Goal: Information Seeking & Learning: Find specific fact

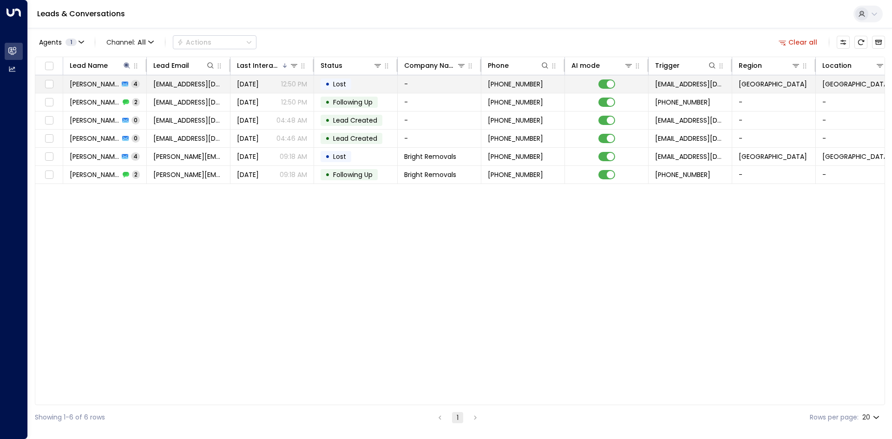
drag, startPoint x: 297, startPoint y: 269, endPoint x: 537, endPoint y: 78, distance: 306.6
click at [305, 232] on div "Lead Name Lead Email Last Interacted Status Company Name Phone AI mode Trigger …" at bounding box center [460, 231] width 850 height 348
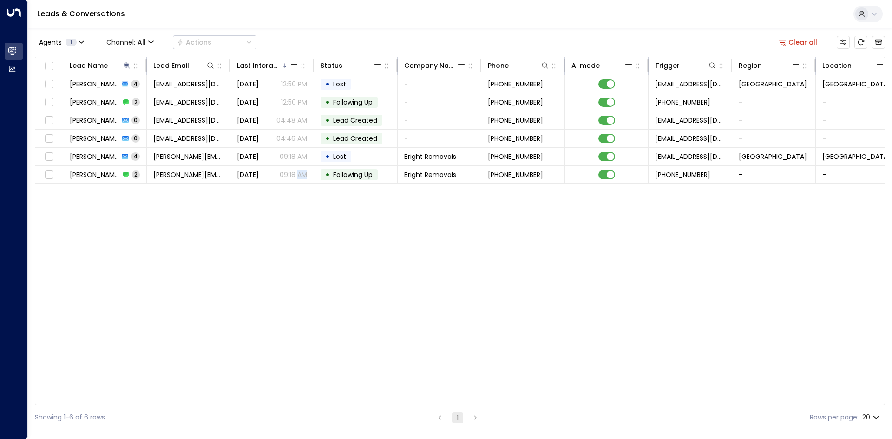
click at [813, 44] on button "Clear all" at bounding box center [797, 42] width 46 height 13
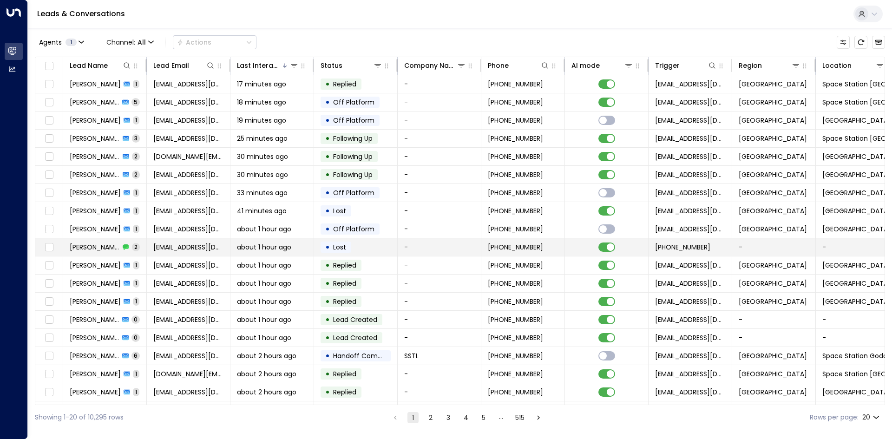
scroll to position [36, 0]
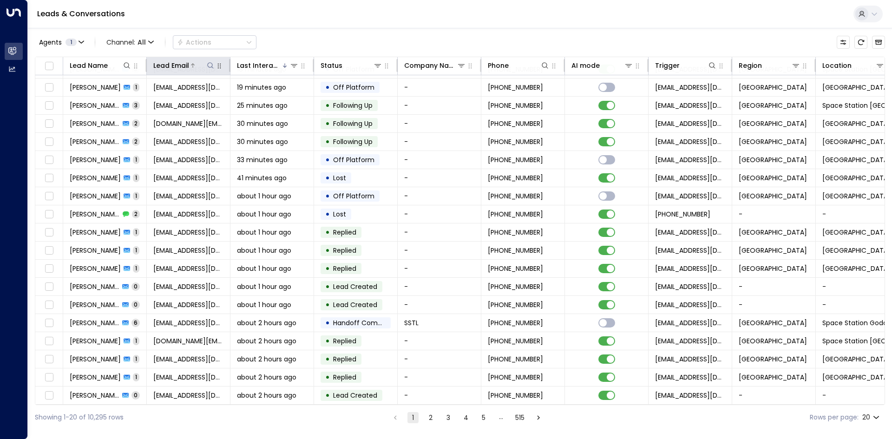
click at [209, 66] on icon at bounding box center [210, 65] width 7 height 7
type input "**********"
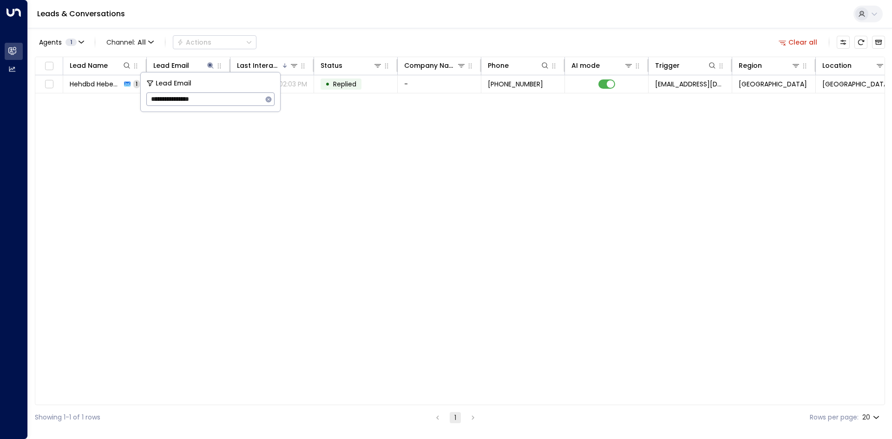
click at [245, 139] on div "Lead Name Lead Email Last Interacted Status Company Name Phone AI mode Trigger …" at bounding box center [460, 231] width 850 height 348
drag, startPoint x: 574, startPoint y: 186, endPoint x: 0, endPoint y: 68, distance: 585.9
click at [536, 184] on div "Lead Name Lead Email Last Interacted Status Company Name Phone AI mode Trigger …" at bounding box center [460, 231] width 850 height 348
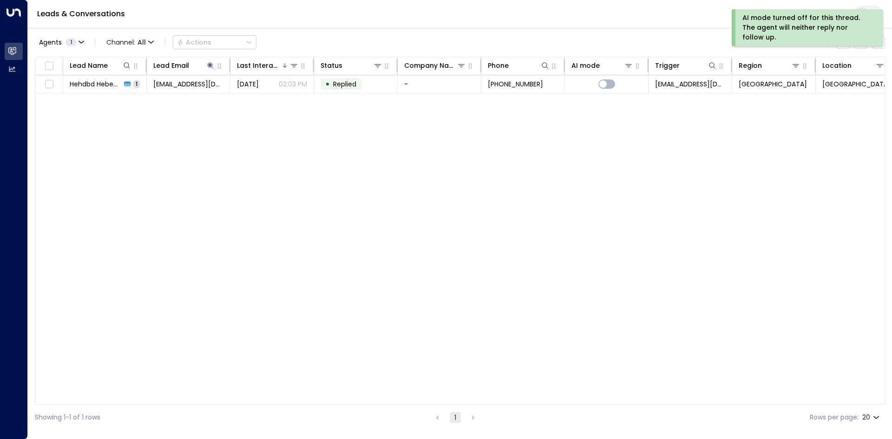
click at [792, 43] on div "AI mode turned off for this thread. The agent will neither reply nor follow up." at bounding box center [806, 27] width 151 height 37
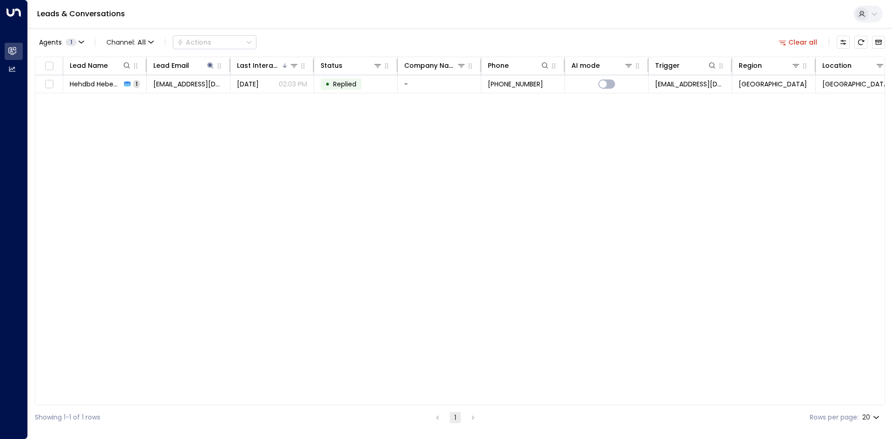
click at [789, 39] on button "Clear all" at bounding box center [797, 42] width 46 height 13
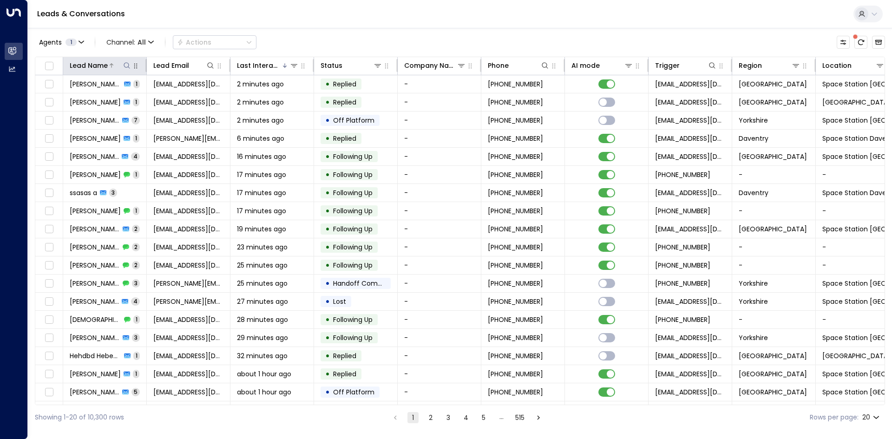
click at [126, 65] on icon at bounding box center [126, 65] width 7 height 7
type input "*******"
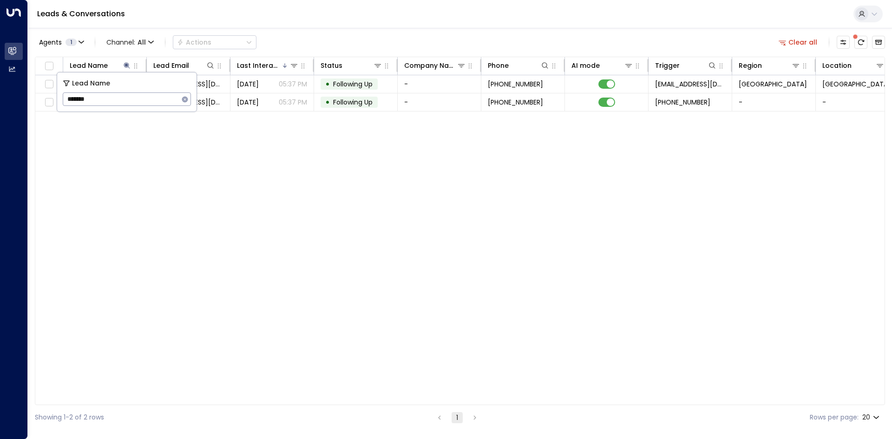
click at [185, 141] on div "Lead Name Lead Email Last Interacted Status Company Name Phone AI mode Trigger …" at bounding box center [460, 231] width 850 height 348
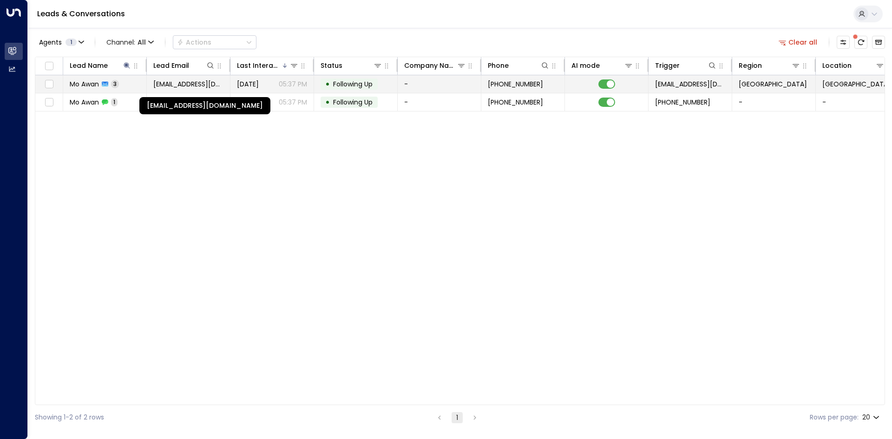
click at [169, 78] on td "[EMAIL_ADDRESS][DOMAIN_NAME]" at bounding box center [189, 84] width 84 height 18
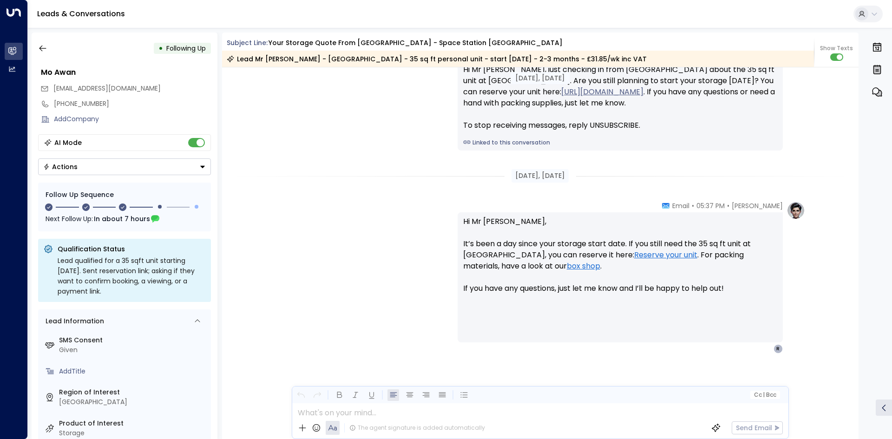
scroll to position [1059, 0]
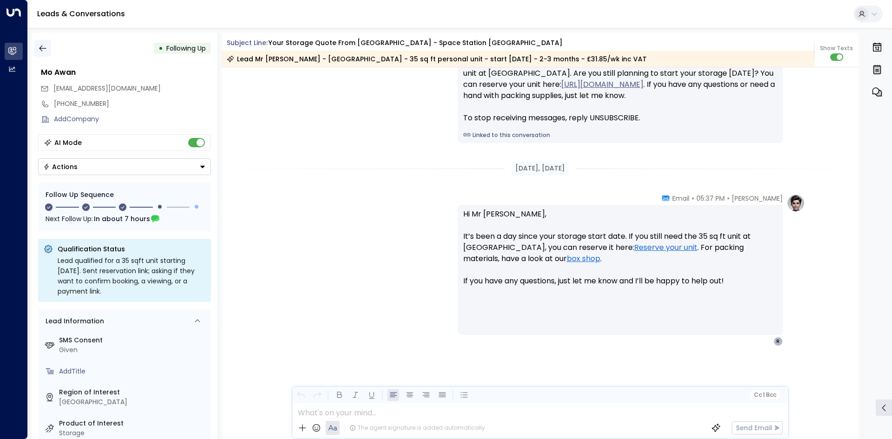
click at [44, 48] on icon "button" at bounding box center [42, 48] width 9 height 9
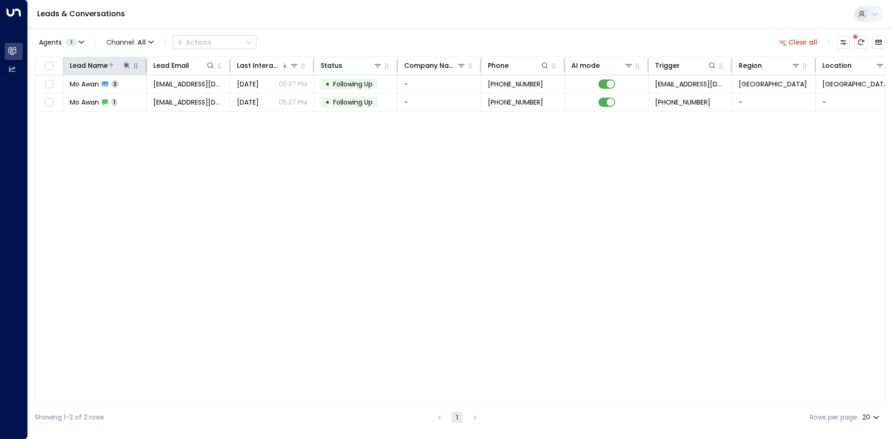
click at [123, 67] on icon at bounding box center [126, 65] width 7 height 7
click at [185, 101] on icon "button" at bounding box center [185, 99] width 6 height 6
click at [146, 99] on input "text" at bounding box center [127, 99] width 128 height 17
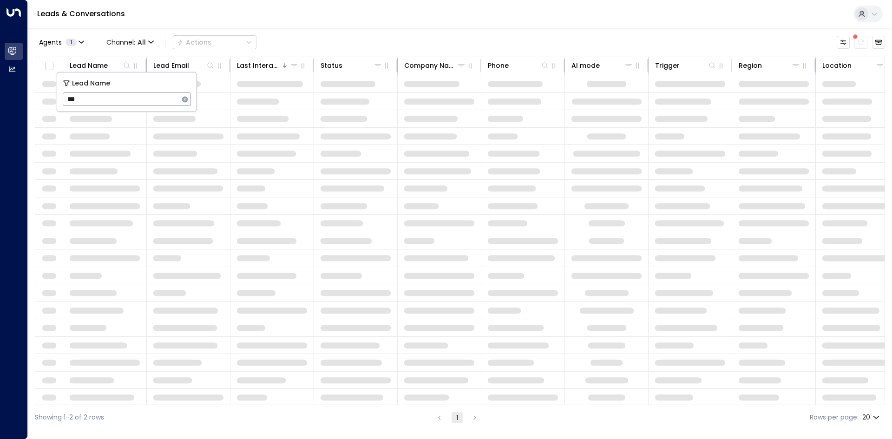
type input "****"
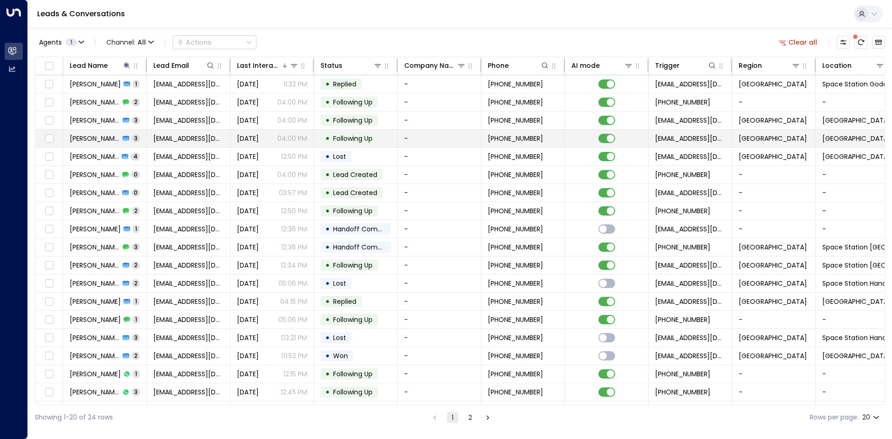
click at [216, 138] on td "[EMAIL_ADDRESS][DOMAIN_NAME]" at bounding box center [189, 139] width 84 height 18
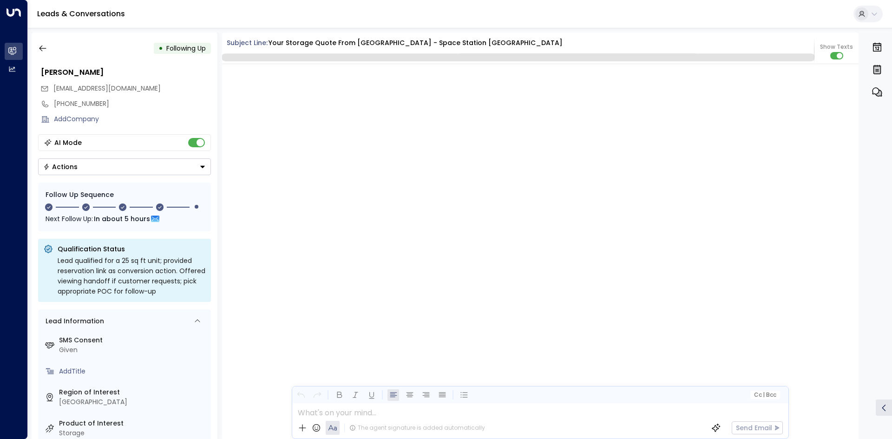
scroll to position [813, 0]
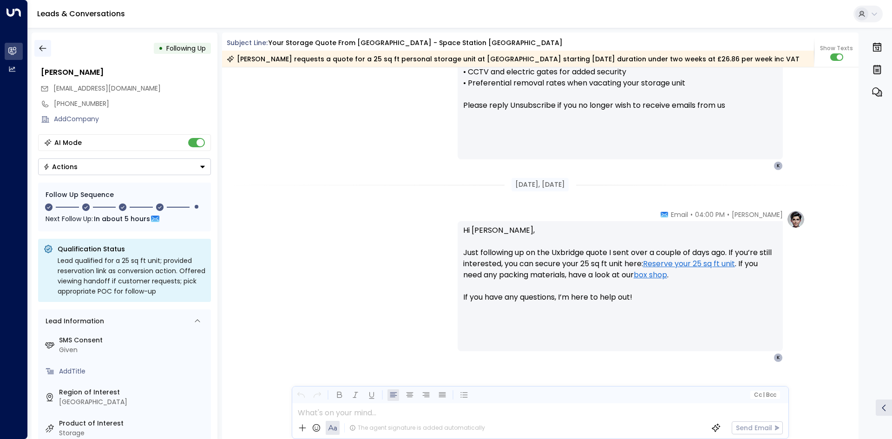
click at [43, 47] on icon "button" at bounding box center [42, 48] width 9 height 9
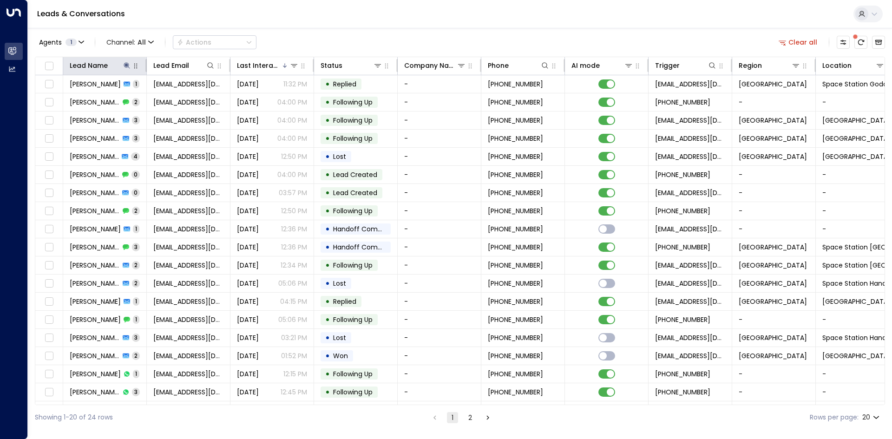
click at [132, 64] on icon "button" at bounding box center [135, 65] width 7 height 7
click at [130, 65] on icon at bounding box center [126, 65] width 7 height 7
click at [183, 100] on icon "button" at bounding box center [185, 99] width 6 height 6
click at [140, 98] on input "text" at bounding box center [127, 99] width 128 height 17
type input "*****"
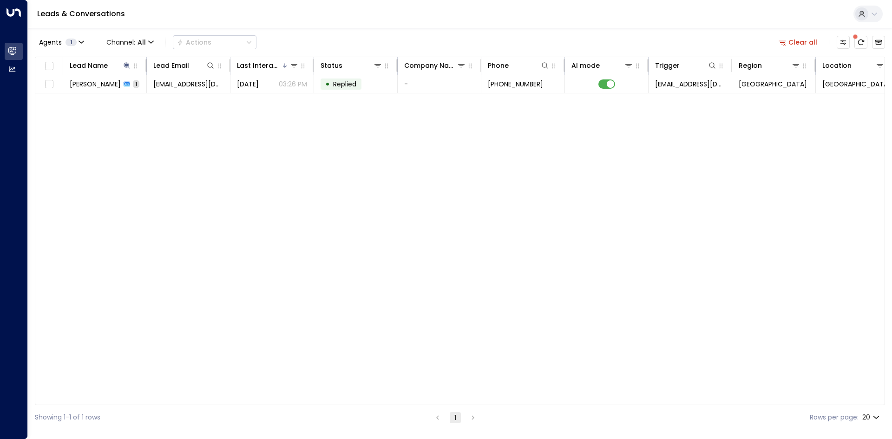
drag, startPoint x: 277, startPoint y: 192, endPoint x: 271, endPoint y: 178, distance: 15.2
click at [275, 185] on div "Lead Name Lead Email Last Interacted Status Company Name Phone AI mode Trigger …" at bounding box center [460, 231] width 850 height 348
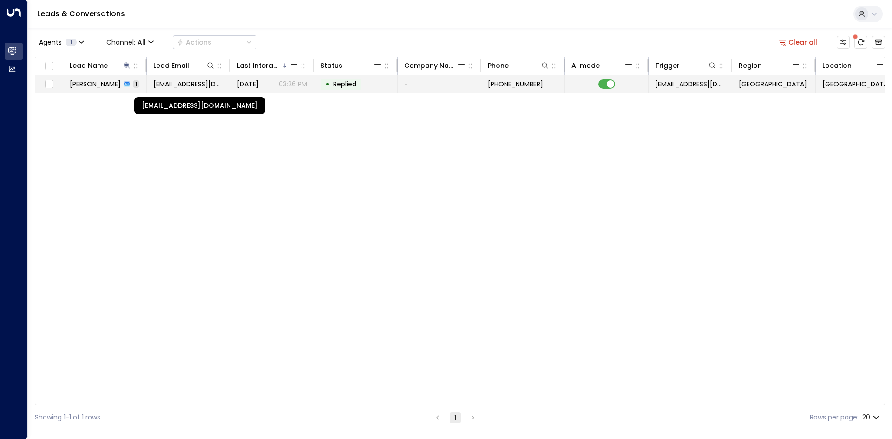
click at [209, 82] on span "[EMAIL_ADDRESS][DOMAIN_NAME]" at bounding box center [188, 83] width 70 height 9
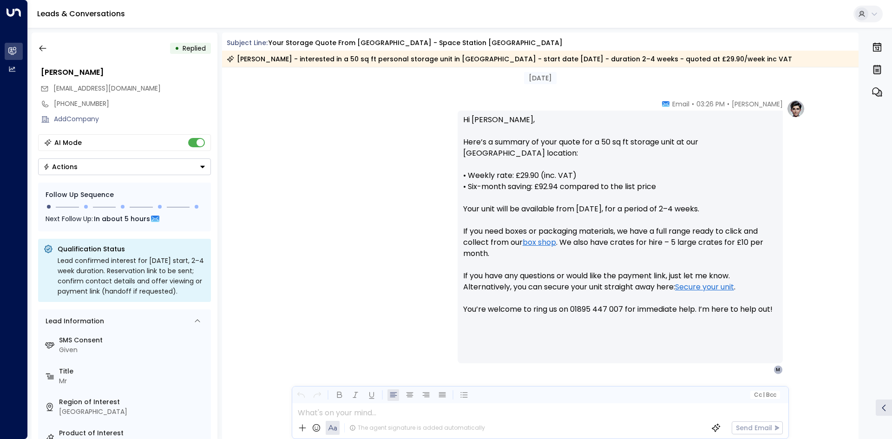
scroll to position [334, 0]
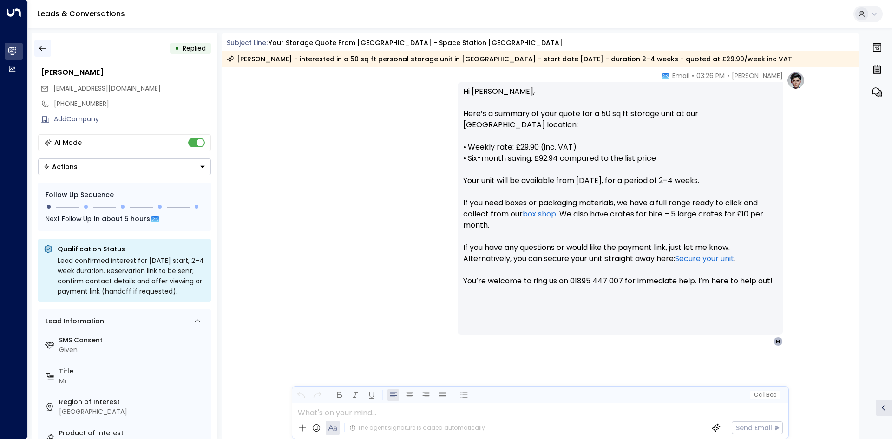
click at [48, 49] on button "button" at bounding box center [42, 48] width 17 height 17
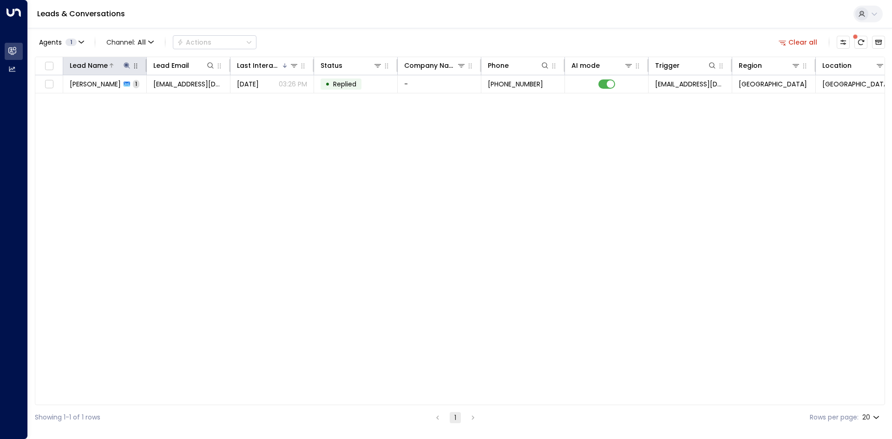
click at [125, 65] on icon at bounding box center [127, 65] width 6 height 6
click at [182, 98] on icon "button" at bounding box center [184, 99] width 7 height 7
click at [130, 97] on input "text" at bounding box center [127, 99] width 128 height 17
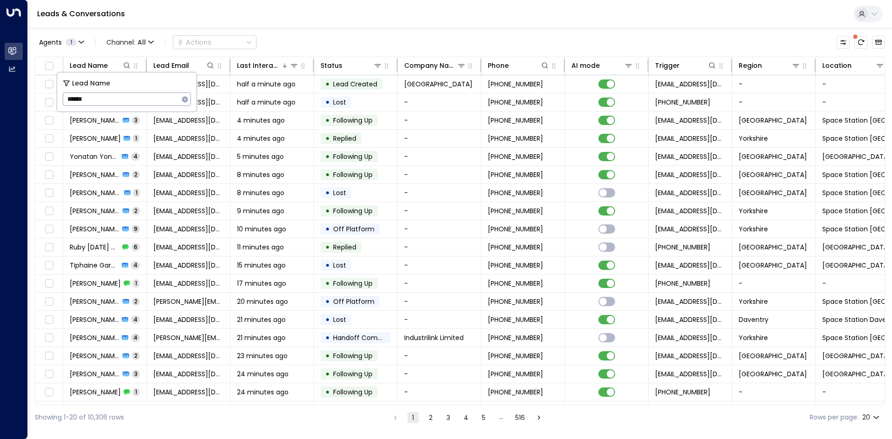
type input "******"
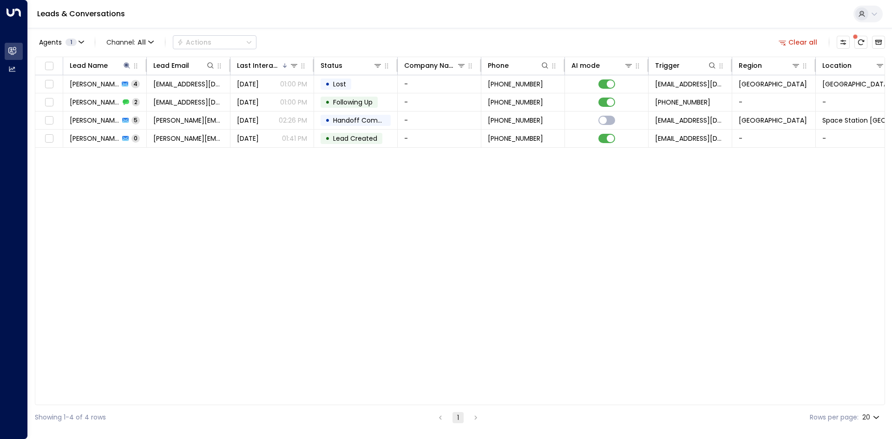
click at [78, 253] on div "Lead Name Lead Email Last Interacted Status Company Name Phone AI mode Trigger …" at bounding box center [460, 231] width 850 height 348
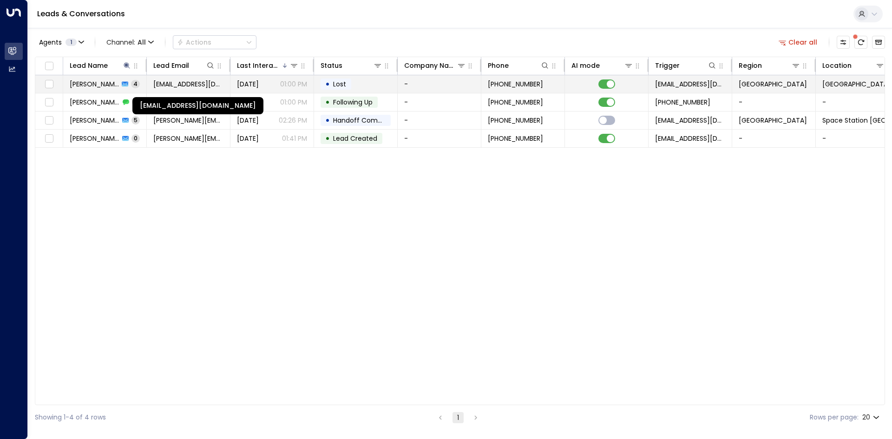
click at [186, 83] on span "[EMAIL_ADDRESS][DOMAIN_NAME]" at bounding box center [188, 83] width 70 height 9
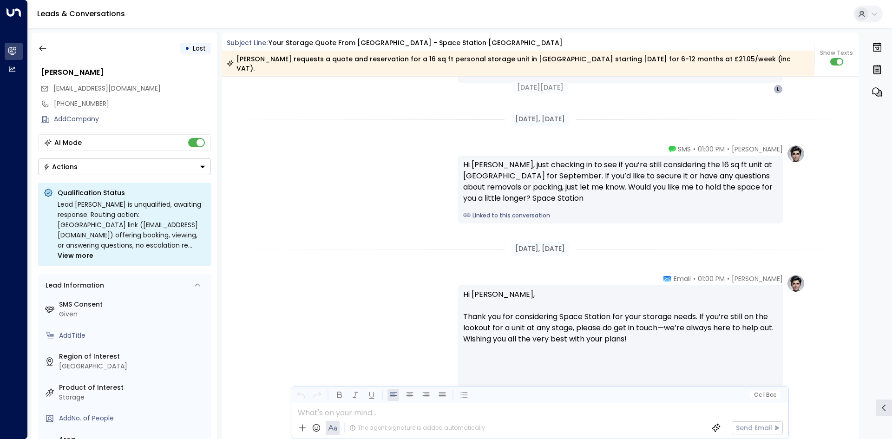
scroll to position [1327, 0]
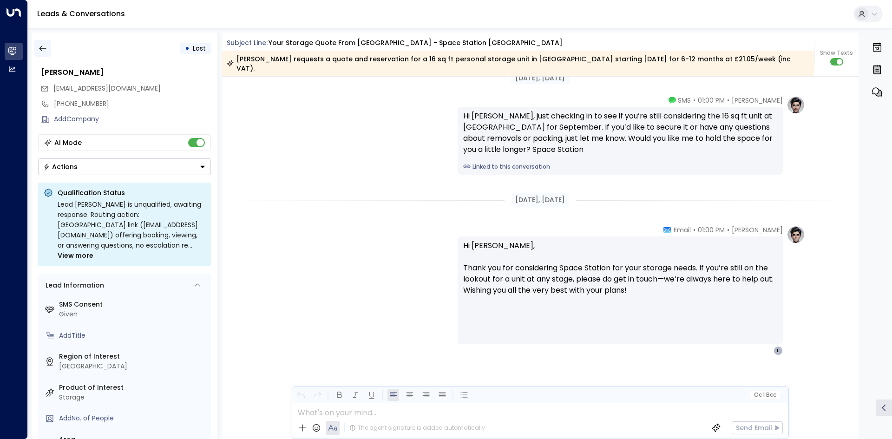
click at [41, 53] on button "button" at bounding box center [42, 48] width 17 height 17
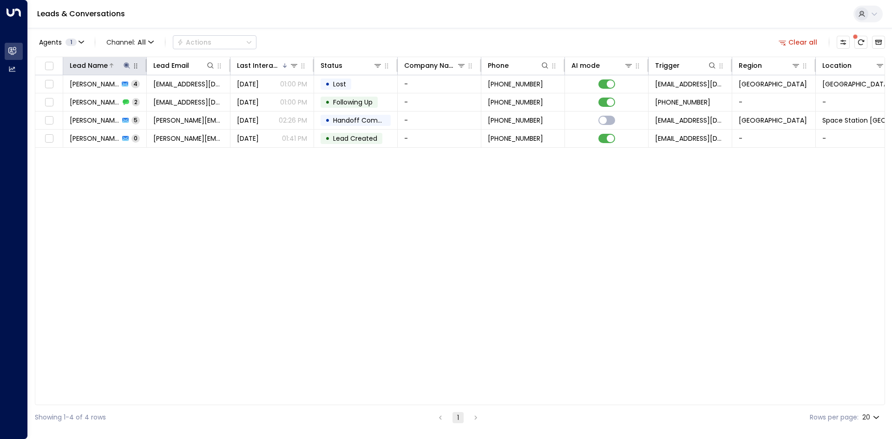
click at [127, 70] on div "Lead Name" at bounding box center [101, 65] width 62 height 11
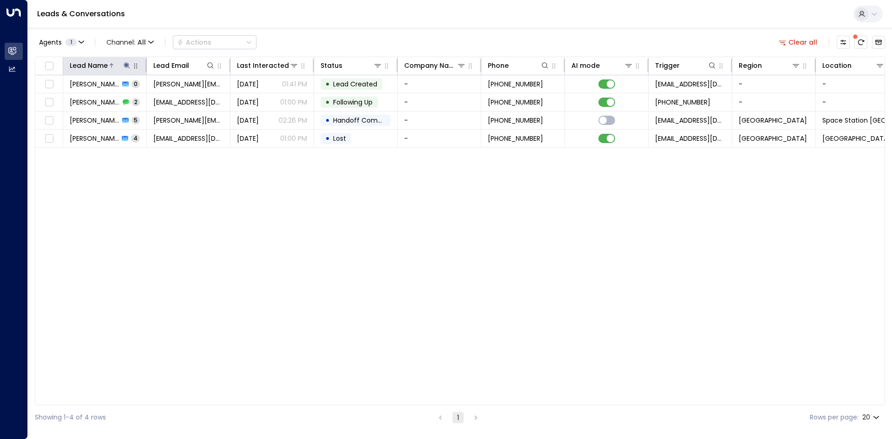
click at [129, 66] on icon at bounding box center [127, 65] width 6 height 6
click at [187, 98] on icon "button" at bounding box center [185, 99] width 6 height 6
click at [97, 98] on input "text" at bounding box center [127, 99] width 128 height 17
type input "********"
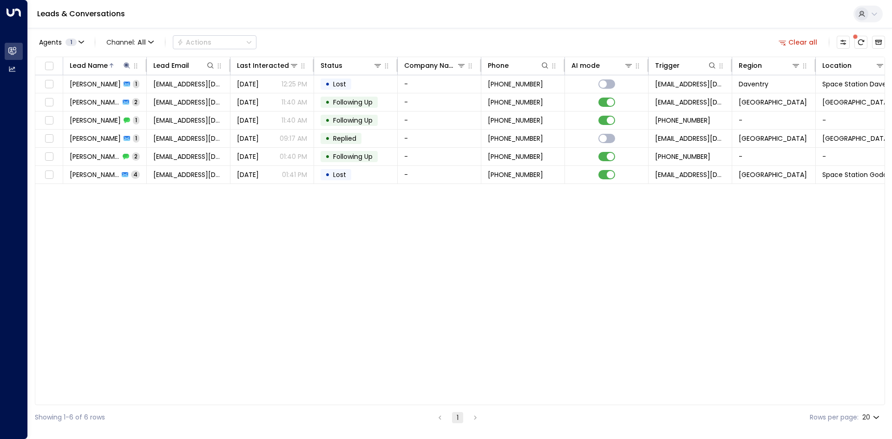
click at [124, 257] on div "Lead Name Lead Email Last Interacted Status Company Name Phone AI mode Trigger …" at bounding box center [460, 231] width 850 height 348
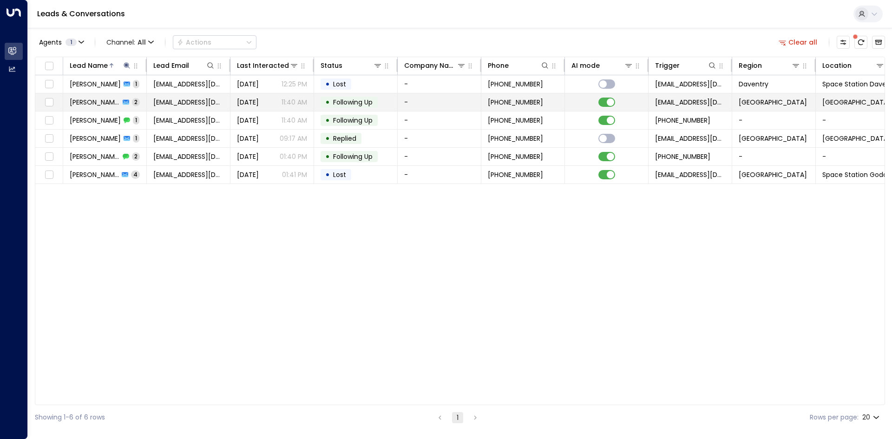
click at [149, 109] on td "[EMAIL_ADDRESS][DOMAIN_NAME]" at bounding box center [189, 102] width 84 height 18
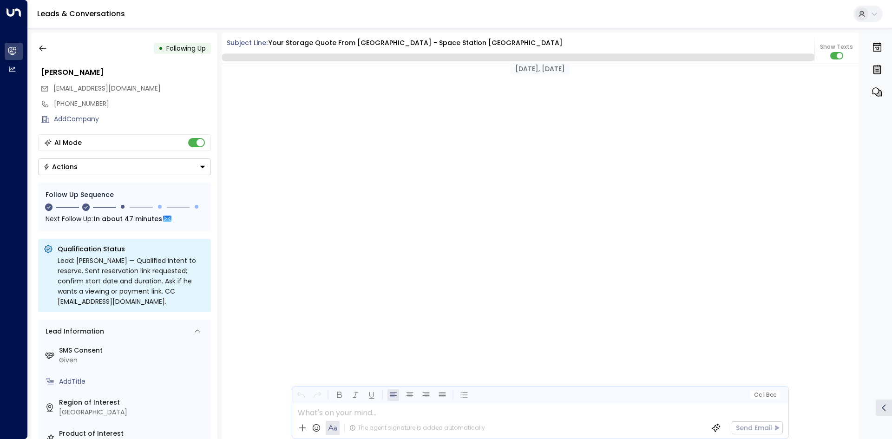
scroll to position [898, 0]
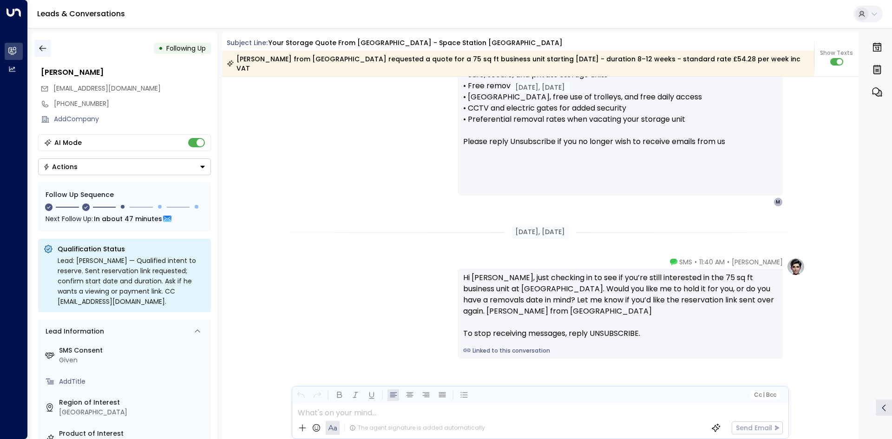
click at [41, 45] on icon "button" at bounding box center [42, 48] width 9 height 9
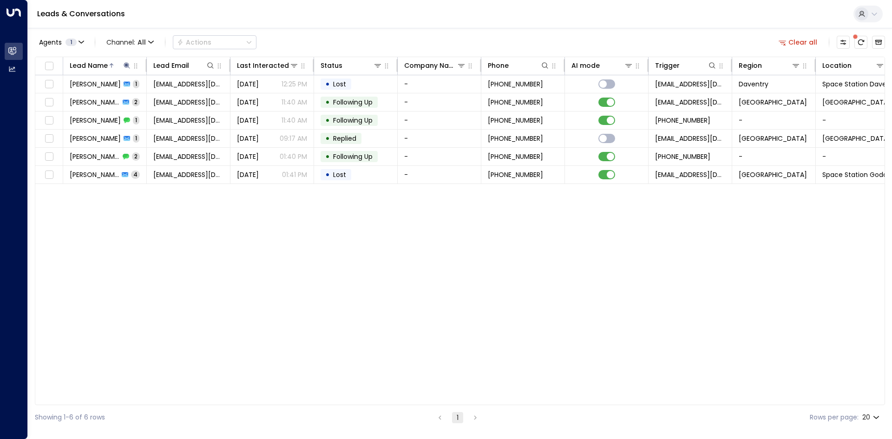
click at [788, 42] on button "Clear all" at bounding box center [797, 42] width 46 height 13
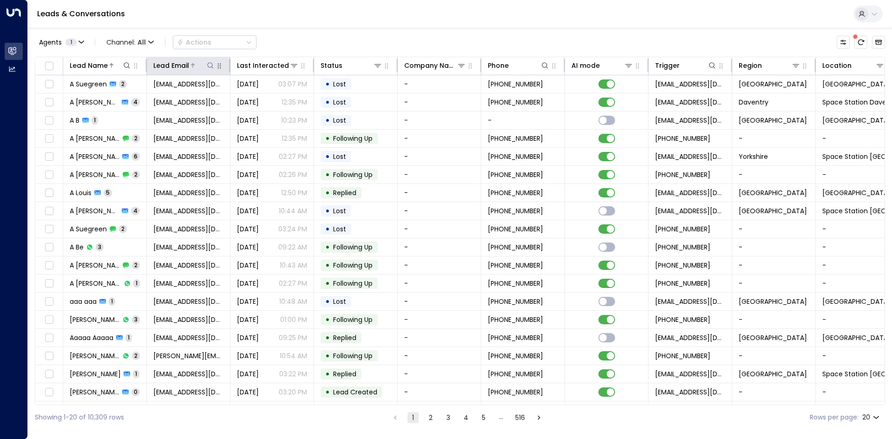
click at [211, 67] on icon at bounding box center [210, 65] width 7 height 7
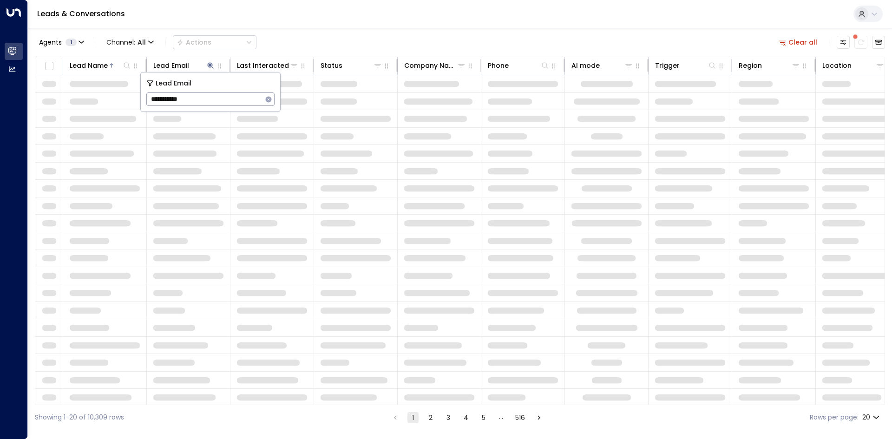
type input "**********"
click at [273, 102] on button "button" at bounding box center [268, 99] width 12 height 12
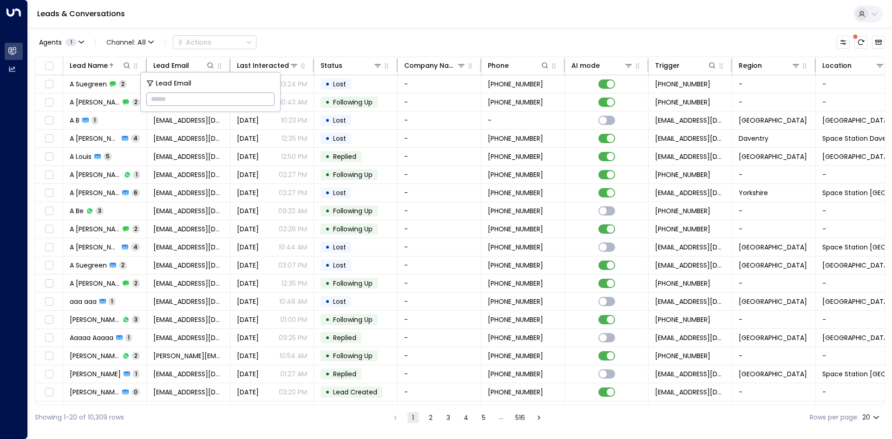
paste input "**********"
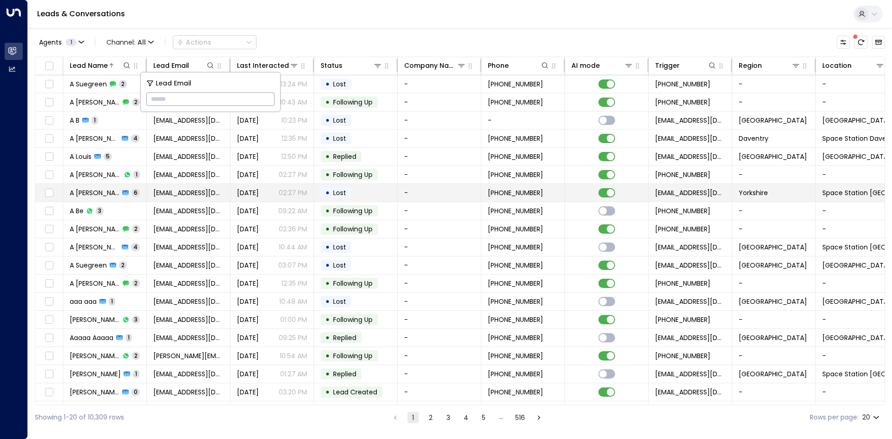
type input "**********"
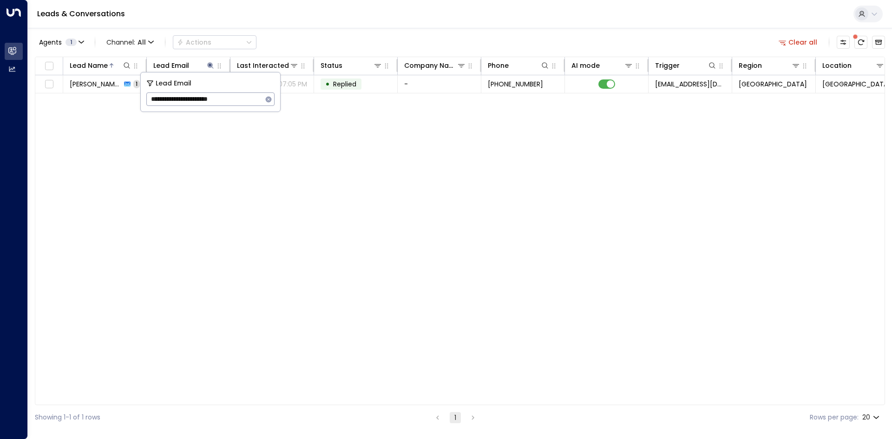
click at [328, 158] on div "Lead Name Lead Email Last Interacted Status Company Name Phone AI mode Trigger …" at bounding box center [460, 231] width 850 height 348
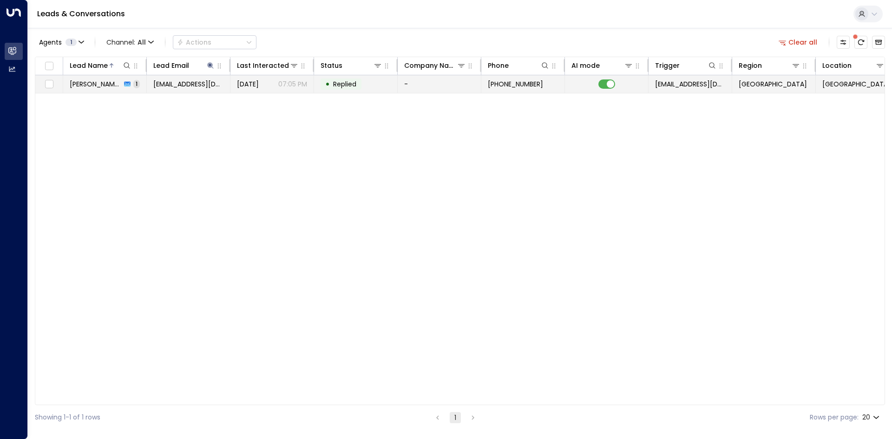
click at [311, 91] on td "[DATE] 07:05 PM" at bounding box center [272, 84] width 84 height 18
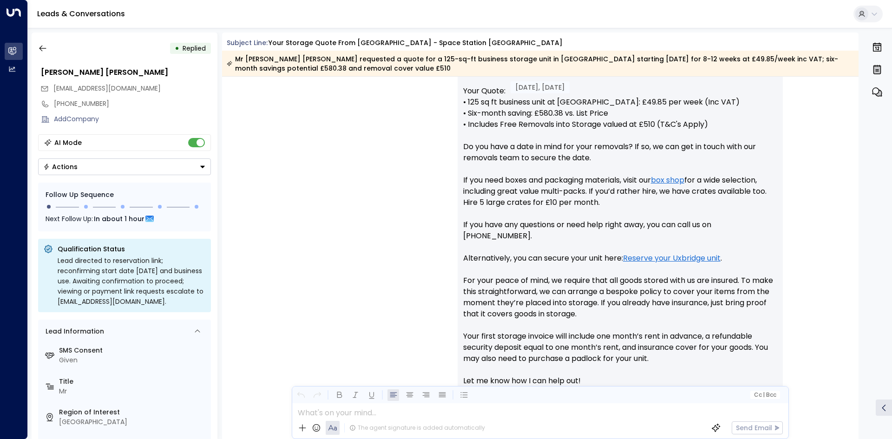
scroll to position [455, 0]
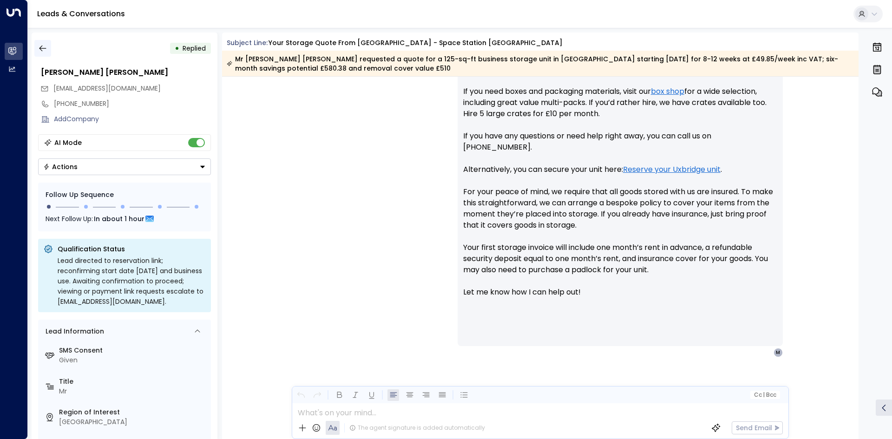
click at [49, 51] on button "button" at bounding box center [42, 48] width 17 height 17
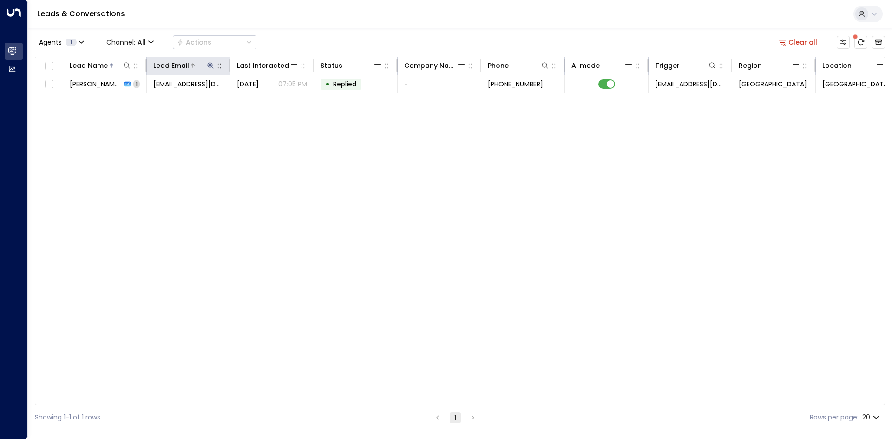
click at [211, 66] on icon at bounding box center [210, 65] width 7 height 7
click at [269, 98] on icon "button" at bounding box center [269, 99] width 6 height 6
click at [125, 65] on icon at bounding box center [126, 65] width 7 height 7
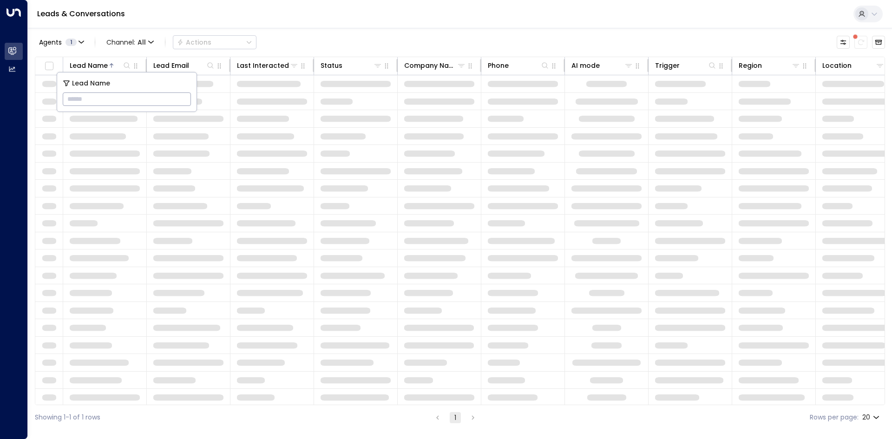
click at [138, 99] on input "text" at bounding box center [127, 99] width 128 height 17
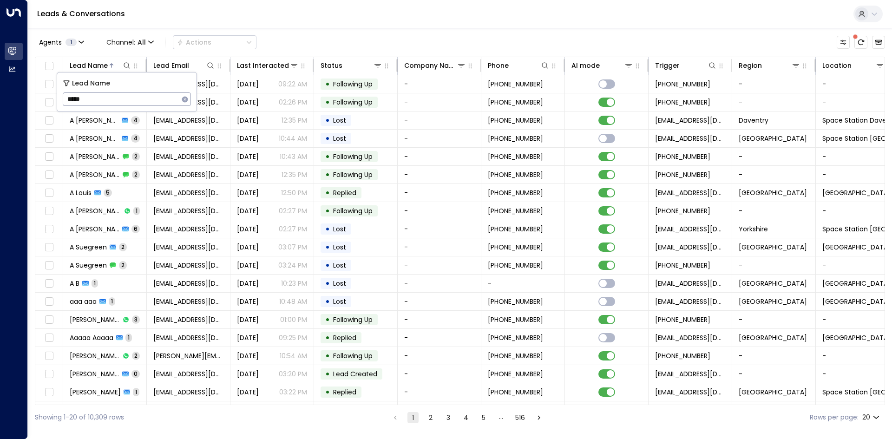
type input "******"
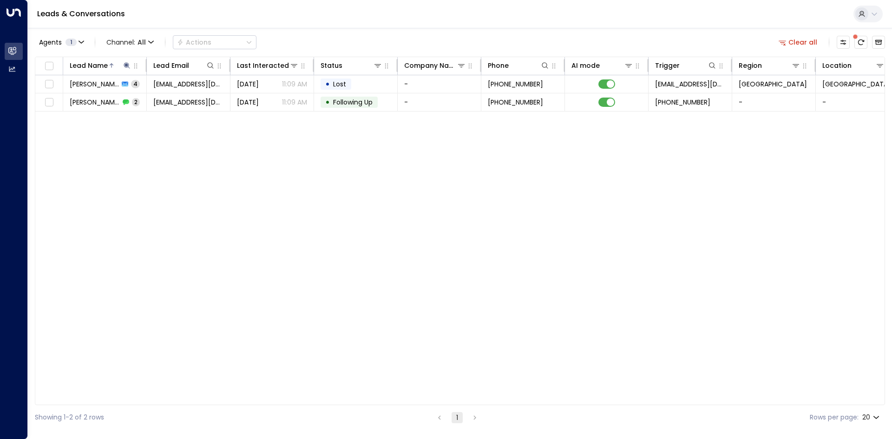
click at [220, 155] on div "Lead Name Lead Email Last Interacted Status Company Name Phone AI mode Trigger …" at bounding box center [460, 231] width 850 height 348
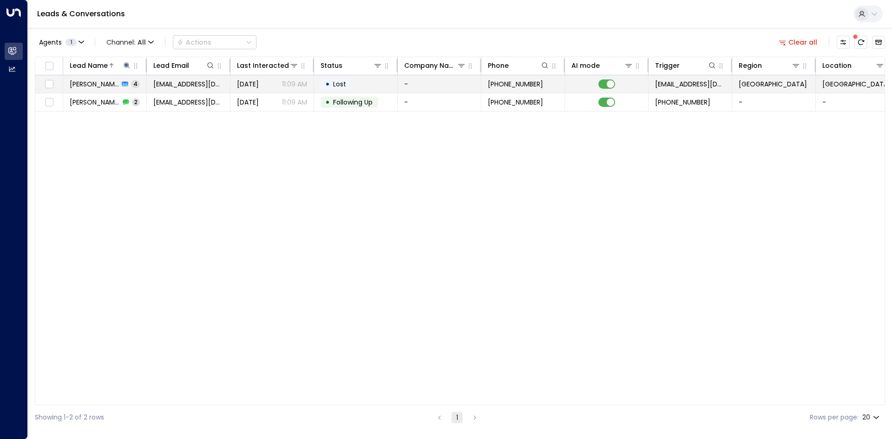
click at [176, 89] on td "[EMAIL_ADDRESS][DOMAIN_NAME]" at bounding box center [189, 84] width 84 height 18
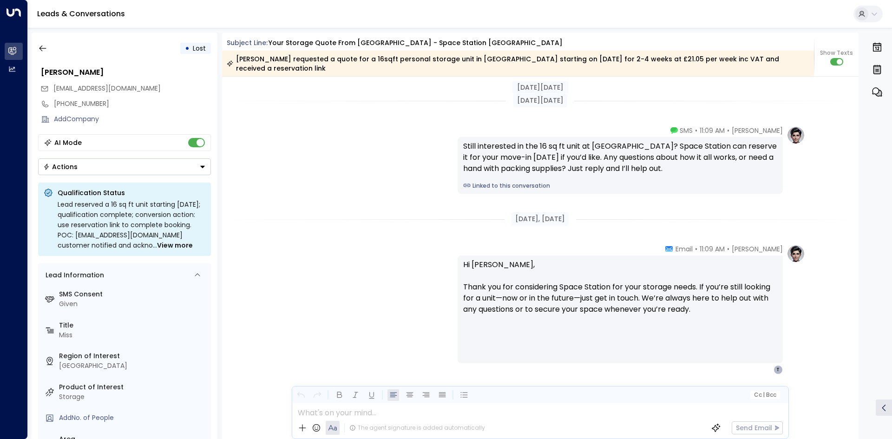
scroll to position [1379, 0]
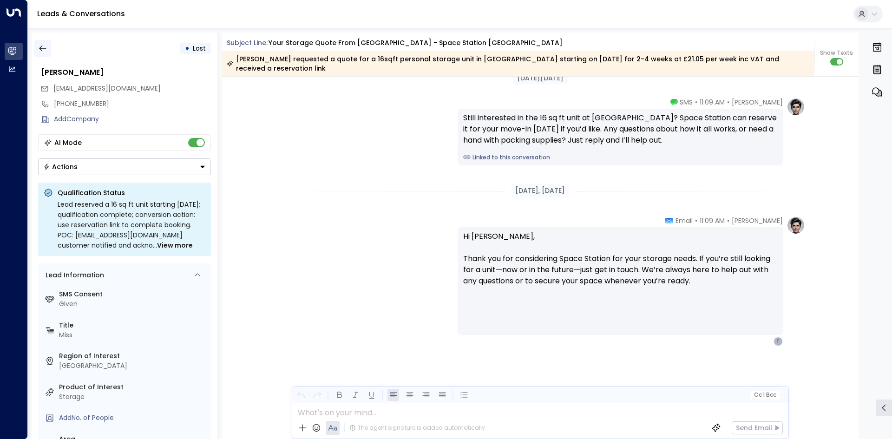
click at [48, 51] on button "button" at bounding box center [42, 48] width 17 height 17
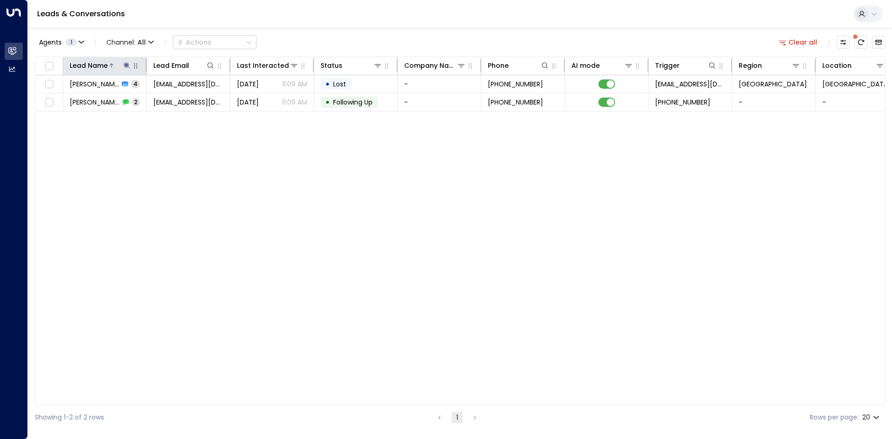
click at [129, 65] on icon at bounding box center [126, 65] width 7 height 7
drag, startPoint x: 183, startPoint y: 100, endPoint x: 152, endPoint y: 108, distance: 31.8
click at [183, 100] on icon "button" at bounding box center [185, 99] width 6 height 6
click at [130, 106] on div "Lead Name ​" at bounding box center [126, 91] width 139 height 39
click at [128, 101] on input "text" at bounding box center [127, 99] width 128 height 17
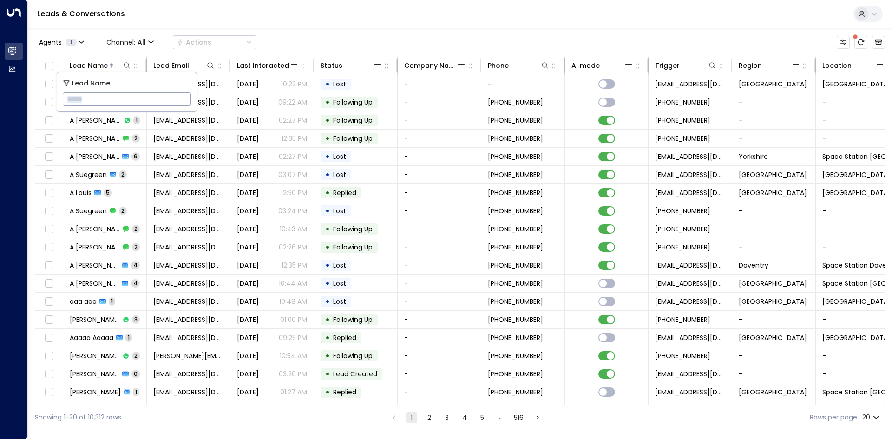
click at [112, 97] on input "text" at bounding box center [127, 99] width 128 height 17
type input "******"
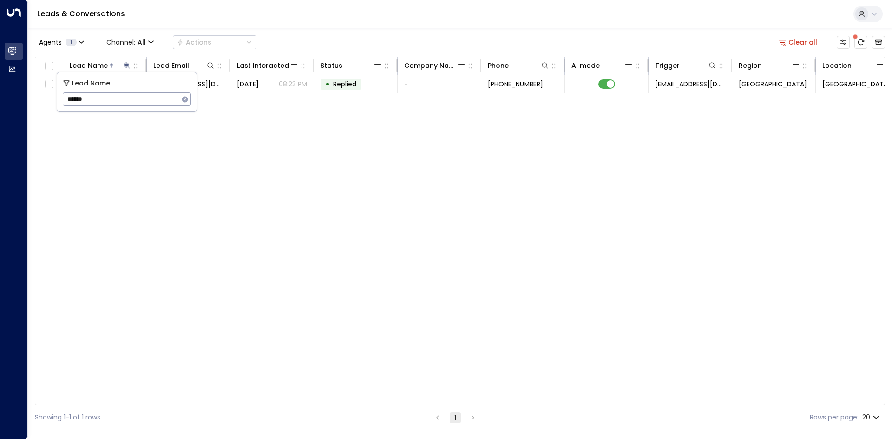
click at [194, 157] on div "Lead Name Lead Email Last Interacted Status Company Name Phone AI mode Trigger …" at bounding box center [460, 231] width 850 height 348
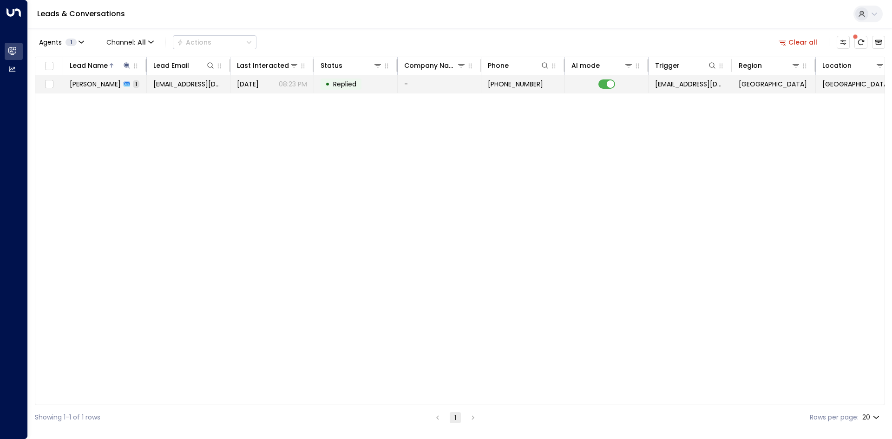
click at [147, 83] on td "[EMAIL_ADDRESS][DOMAIN_NAME]" at bounding box center [189, 84] width 84 height 18
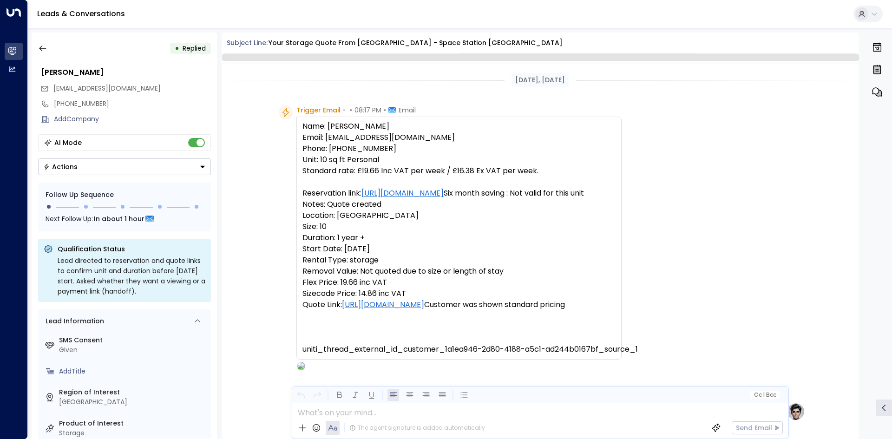
scroll to position [476, 0]
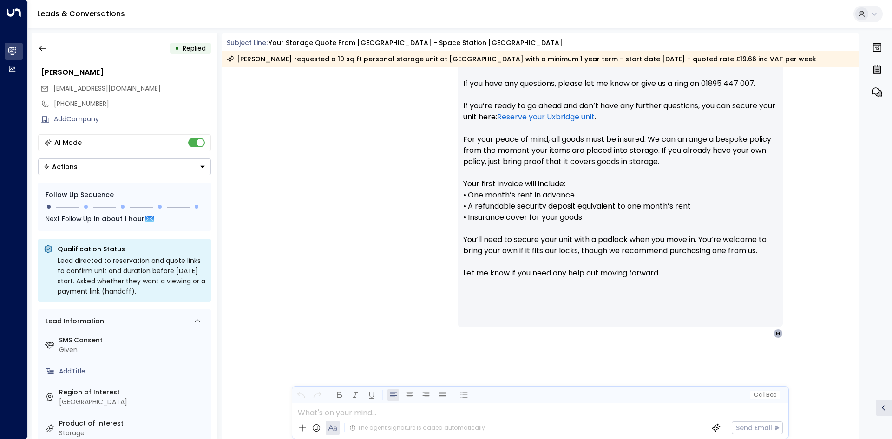
click at [52, 50] on div "• Replied" at bounding box center [124, 48] width 173 height 17
click at [48, 48] on button "button" at bounding box center [42, 48] width 17 height 17
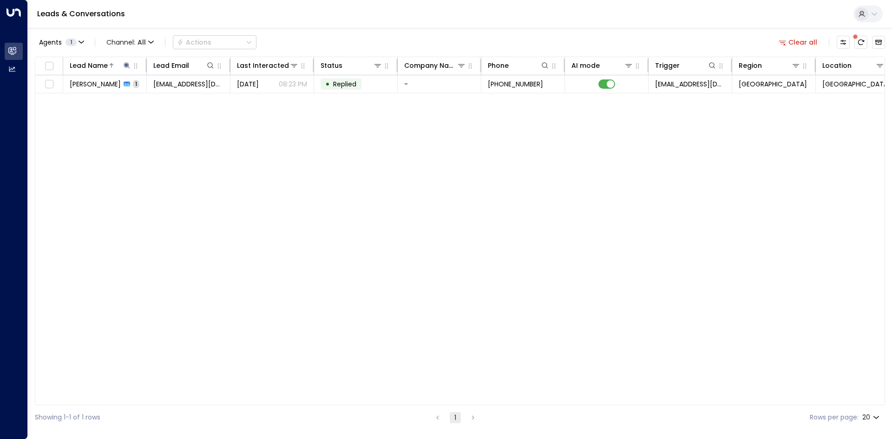
click at [804, 41] on button "Clear all" at bounding box center [797, 42] width 46 height 13
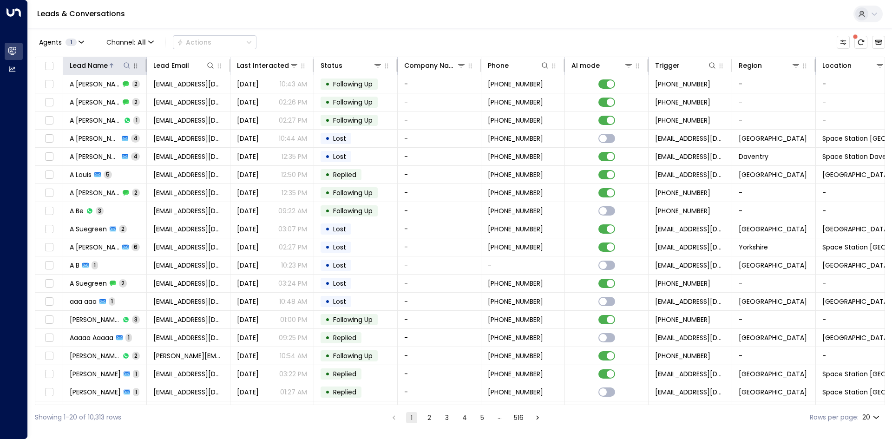
drag, startPoint x: 126, startPoint y: 66, endPoint x: 124, endPoint y: 71, distance: 5.0
click at [127, 66] on icon at bounding box center [126, 65] width 7 height 7
click at [125, 97] on input "text" at bounding box center [127, 99] width 128 height 17
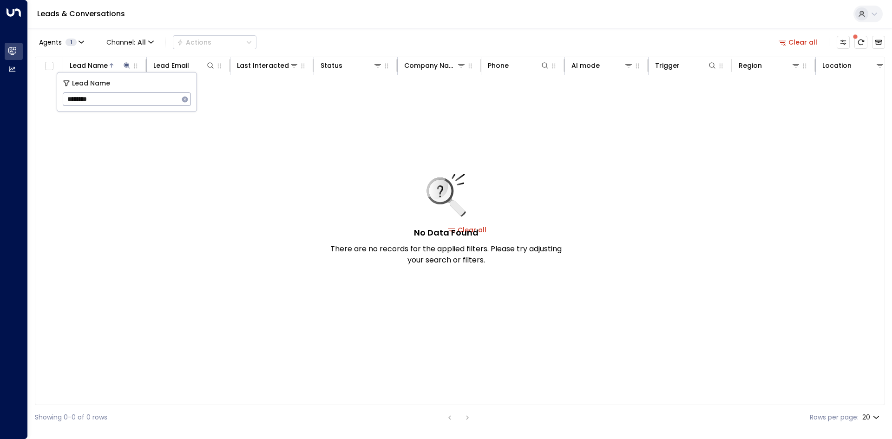
type input "******"
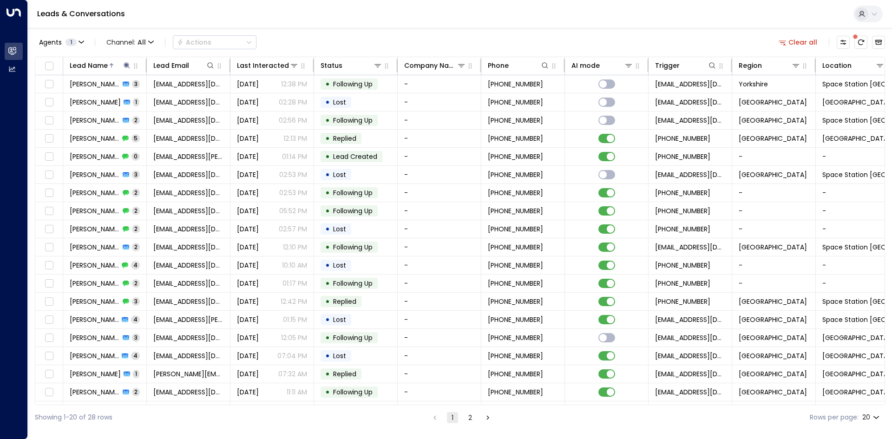
click at [359, 14] on div "Leads & Conversations" at bounding box center [460, 14] width 864 height 28
click at [125, 62] on icon at bounding box center [126, 65] width 7 height 7
click at [127, 66] on icon at bounding box center [126, 65] width 7 height 7
type input "*********"
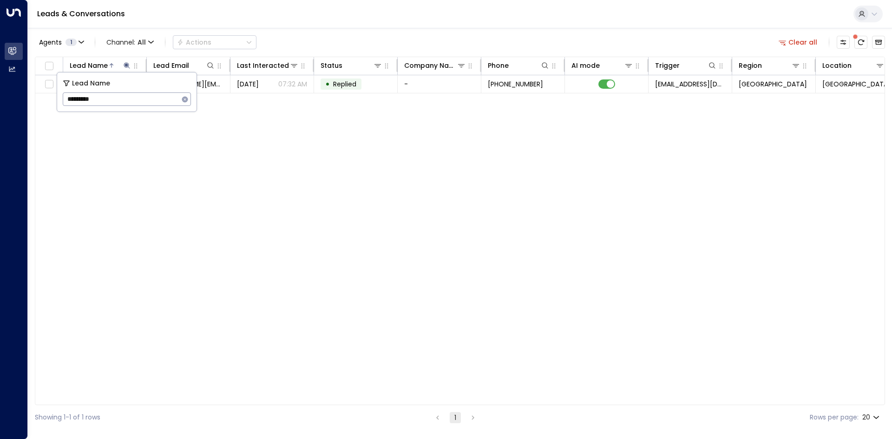
click at [163, 148] on div "Lead Name Lead Email Last Interacted Status Company Name Phone AI mode Trigger …" at bounding box center [460, 231] width 850 height 348
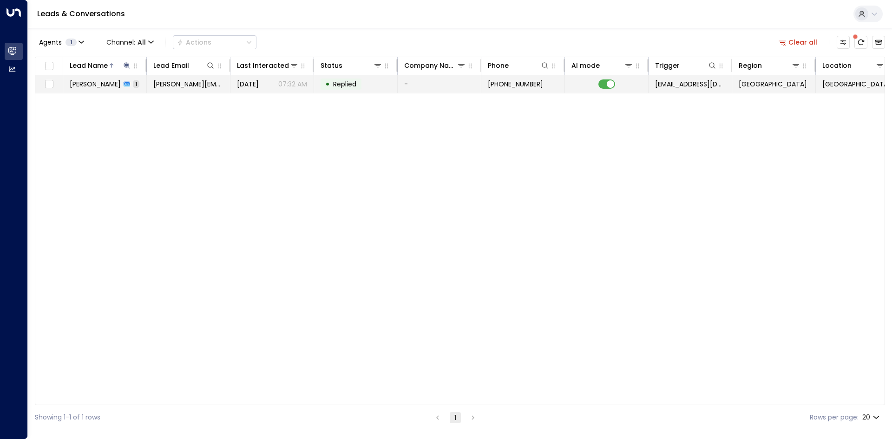
click at [162, 78] on td "[PERSON_NAME][EMAIL_ADDRESS][DOMAIN_NAME]" at bounding box center [189, 84] width 84 height 18
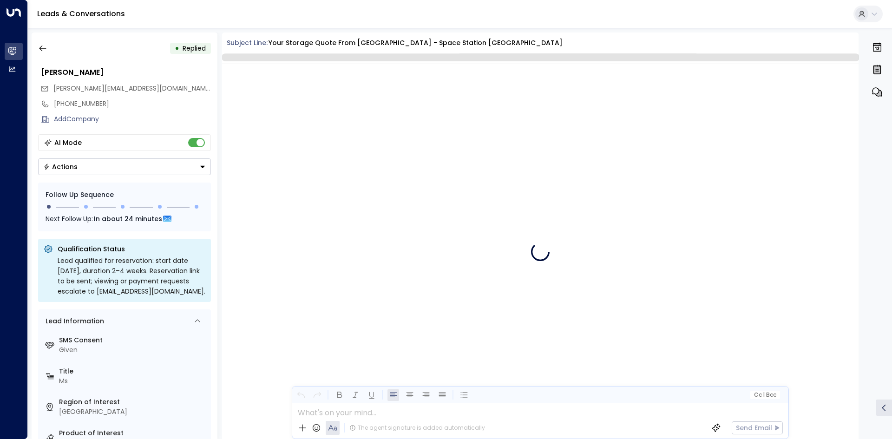
scroll to position [465, 0]
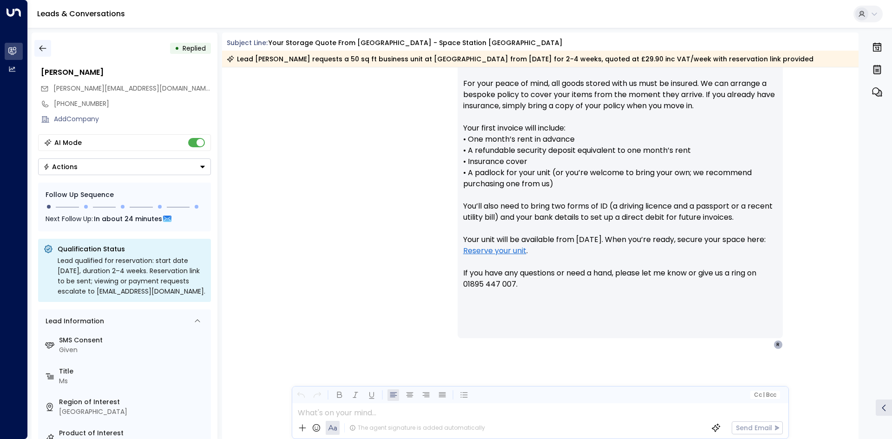
click at [45, 49] on icon "button" at bounding box center [42, 48] width 9 height 9
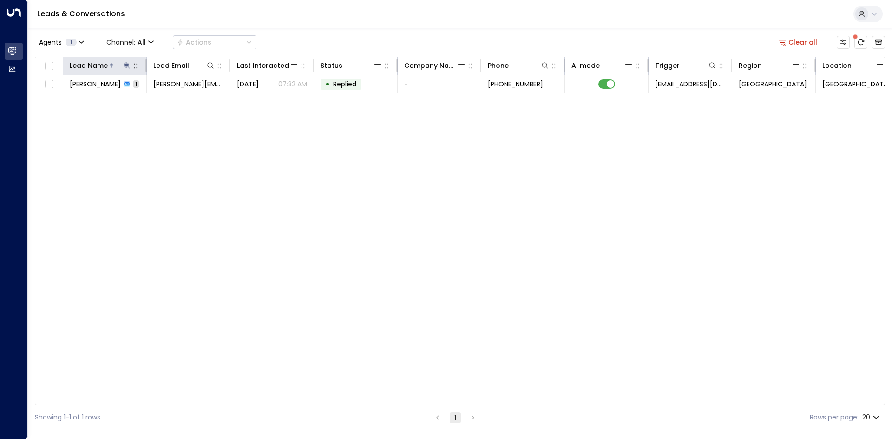
click at [126, 66] on icon at bounding box center [127, 65] width 6 height 6
click at [182, 99] on icon "button" at bounding box center [184, 99] width 7 height 7
click at [138, 102] on input "text" at bounding box center [127, 99] width 128 height 17
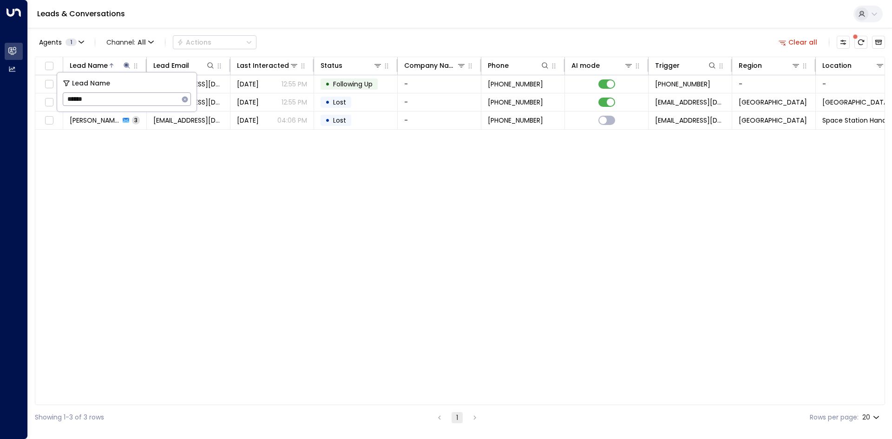
type input "******"
click at [119, 181] on div "Lead Name Lead Email Last Interacted Status Company Name Phone AI mode Trigger …" at bounding box center [460, 231] width 850 height 348
click at [126, 64] on icon at bounding box center [127, 65] width 6 height 6
drag, startPoint x: 127, startPoint y: 63, endPoint x: 130, endPoint y: 68, distance: 5.2
click at [128, 63] on icon at bounding box center [126, 65] width 7 height 7
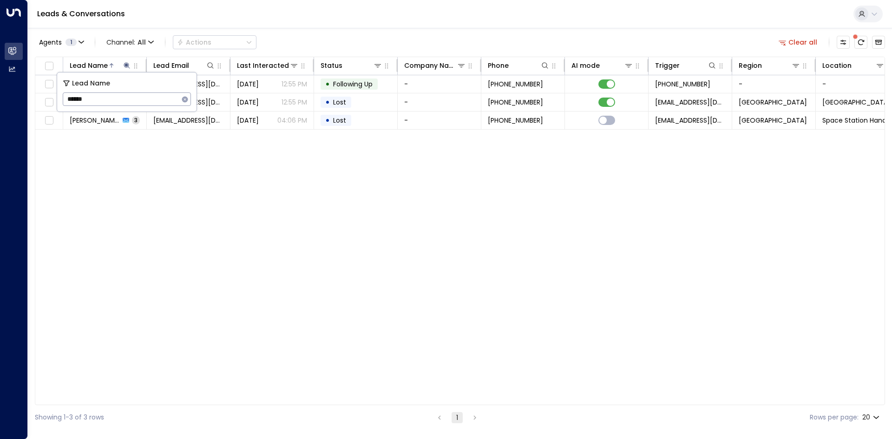
click at [179, 96] on div "****** ​" at bounding box center [127, 98] width 128 height 13
click at [182, 100] on icon "button" at bounding box center [185, 99] width 6 height 6
click at [120, 101] on input "text" at bounding box center [127, 99] width 128 height 17
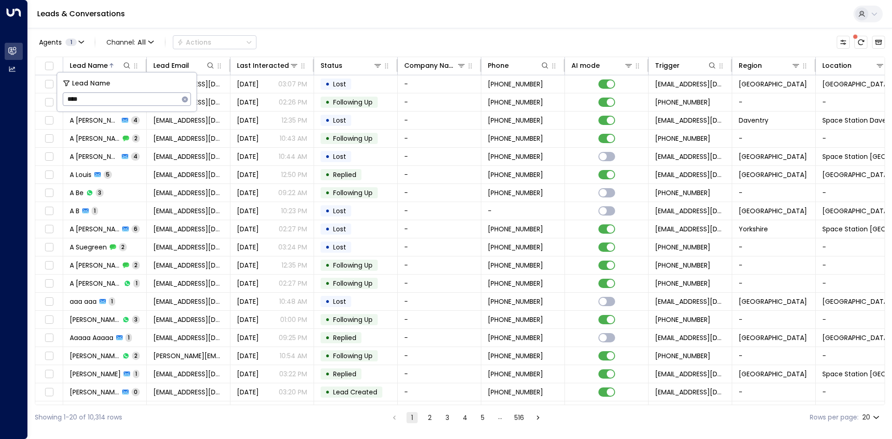
type input "*****"
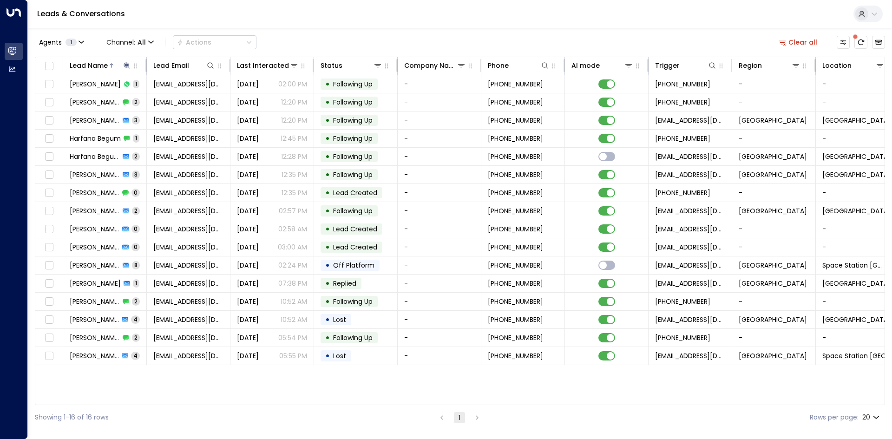
click at [398, 29] on div "Agents 1 Channel: All Actions Clear all Lead Name Lead Email Last Interacted St…" at bounding box center [460, 229] width 850 height 402
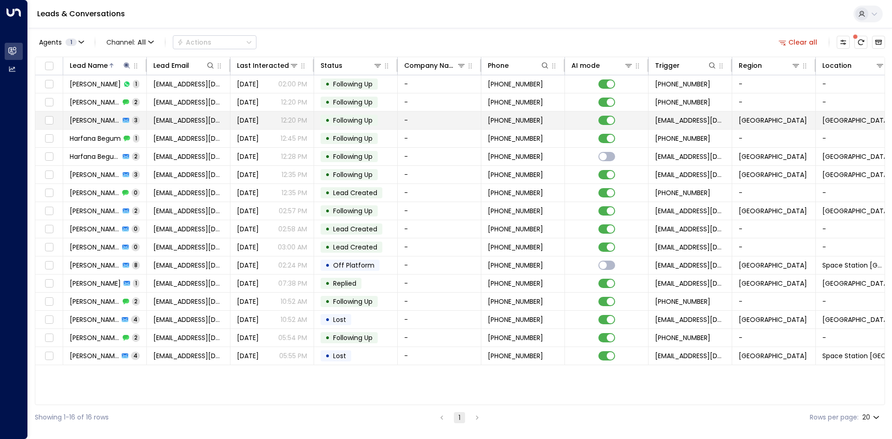
click at [201, 119] on span "[EMAIL_ADDRESS][DOMAIN_NAME]" at bounding box center [188, 120] width 70 height 9
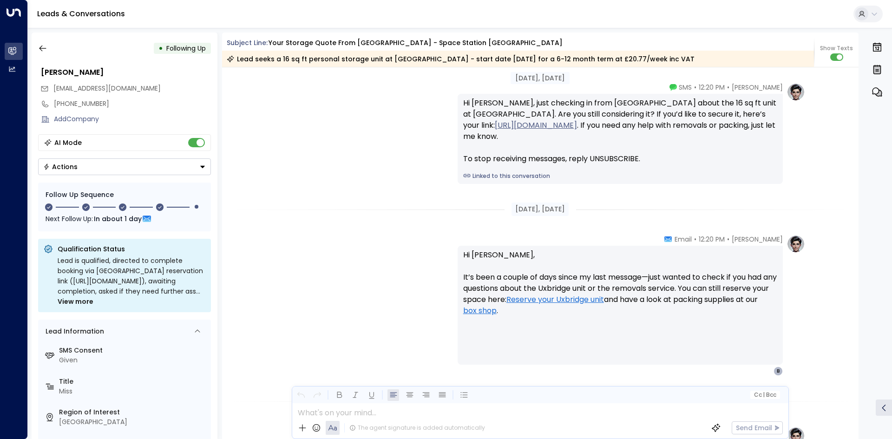
scroll to position [1122, 0]
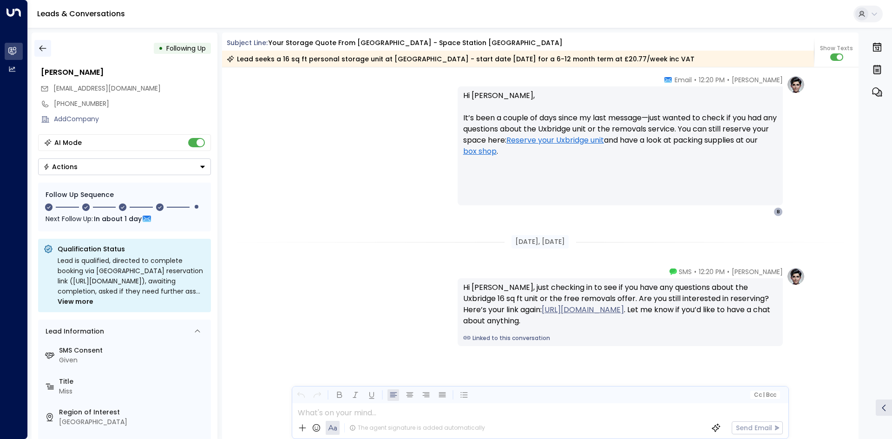
click at [45, 48] on icon "button" at bounding box center [42, 48] width 9 height 9
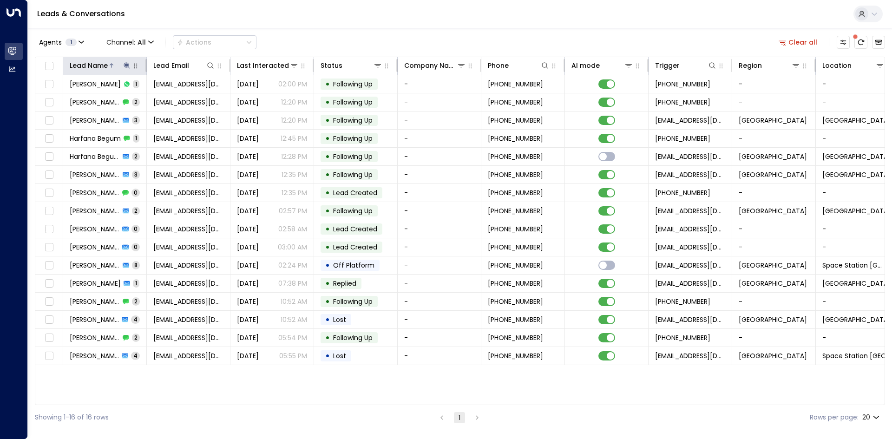
click at [126, 62] on icon at bounding box center [126, 65] width 7 height 7
click at [181, 100] on button "button" at bounding box center [185, 99] width 12 height 12
click at [118, 102] on input "text" at bounding box center [127, 99] width 128 height 17
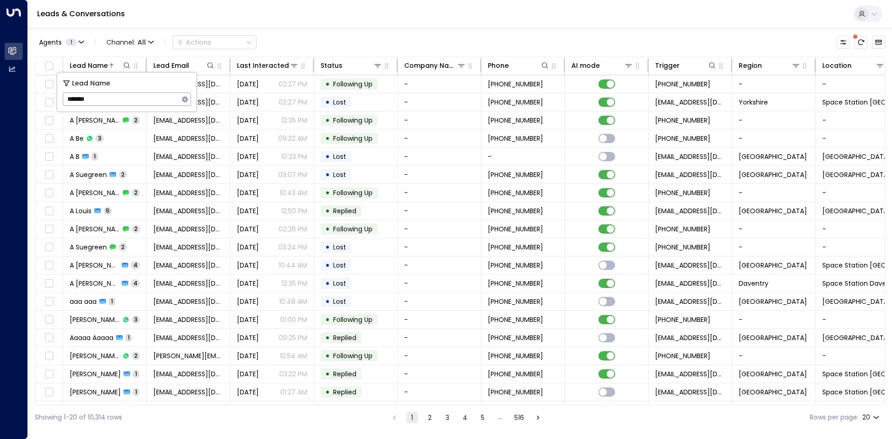
type input "********"
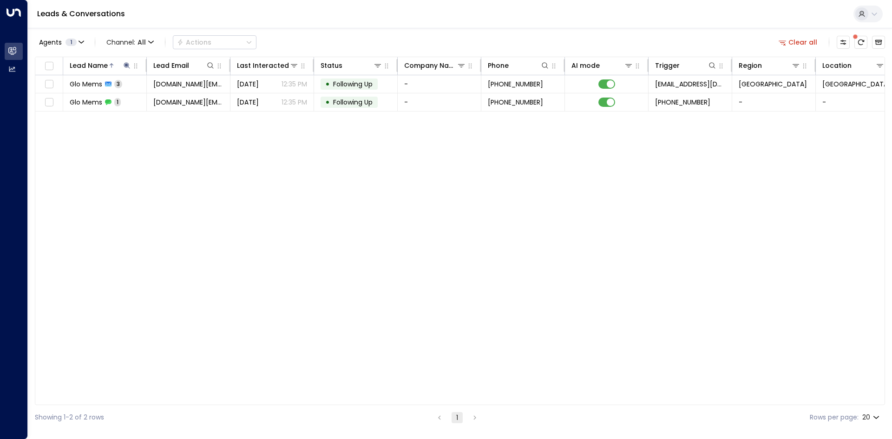
click at [245, 247] on div "Lead Name Lead Email Last Interacted Status Company Name Phone AI mode Trigger …" at bounding box center [460, 231] width 850 height 348
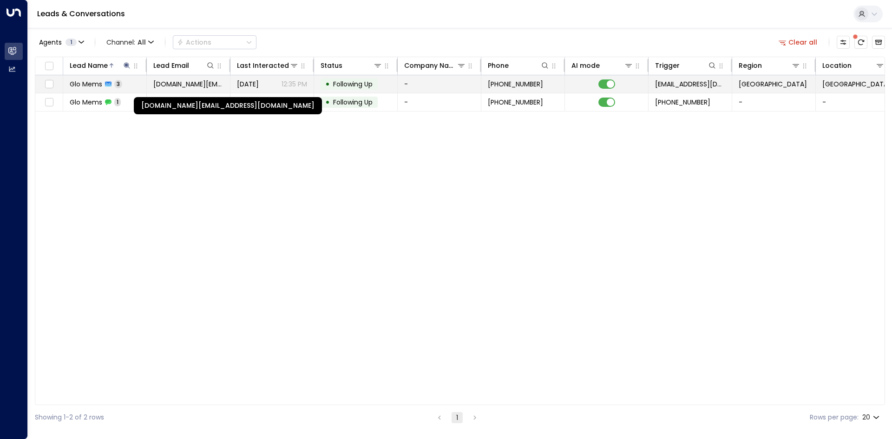
click at [166, 82] on span "[DOMAIN_NAME][EMAIL_ADDRESS][DOMAIN_NAME]" at bounding box center [188, 83] width 70 height 9
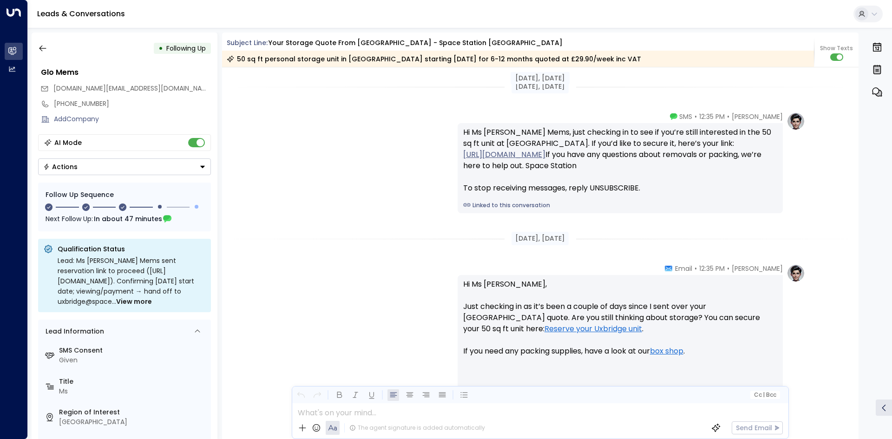
scroll to position [821, 0]
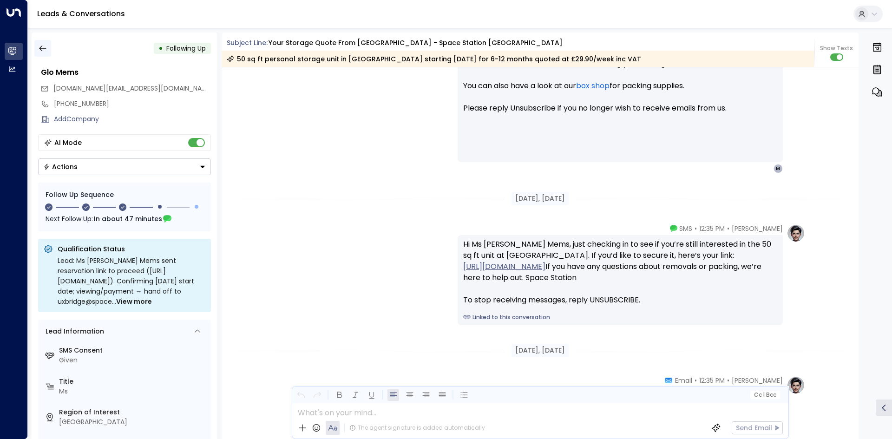
click at [48, 47] on button "button" at bounding box center [42, 48] width 17 height 17
